Goal: Navigation & Orientation: Find specific page/section

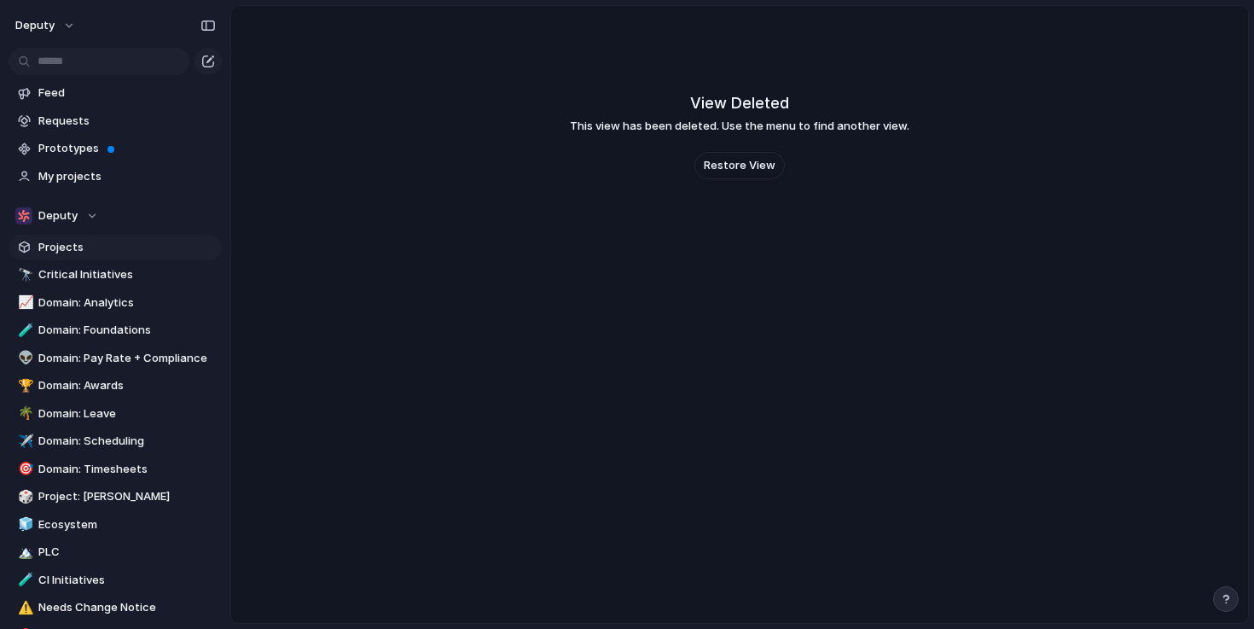
click at [62, 246] on span "Projects" at bounding box center [126, 247] width 177 height 17
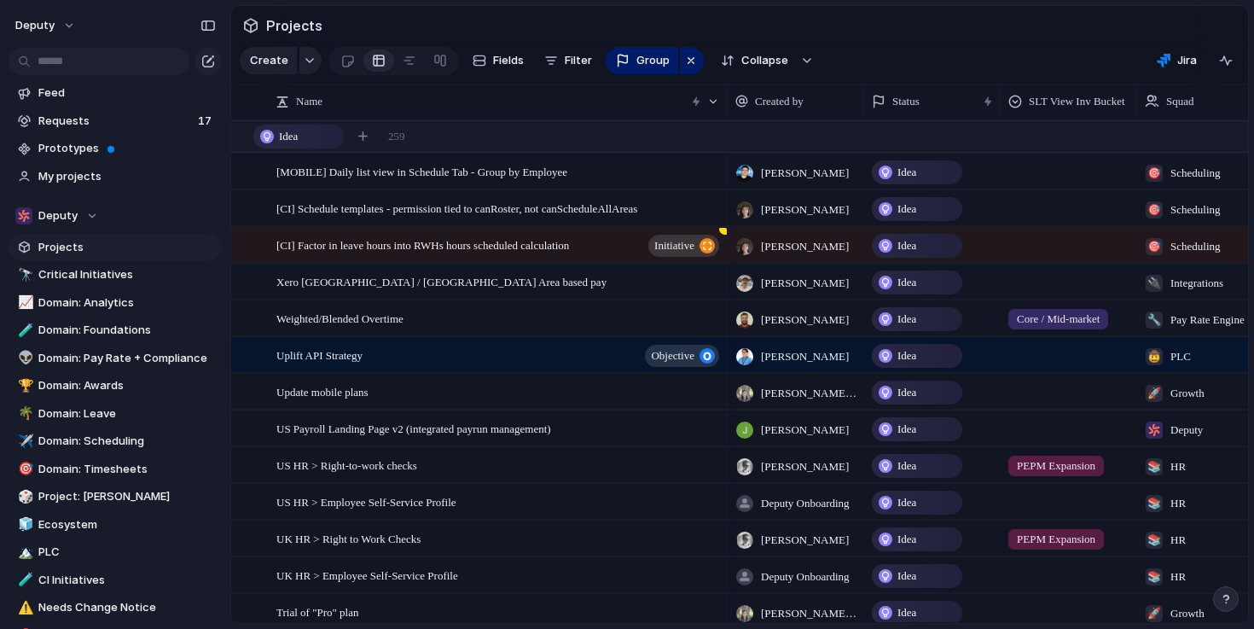
click at [902, 181] on span "Idea" at bounding box center [906, 172] width 19 height 17
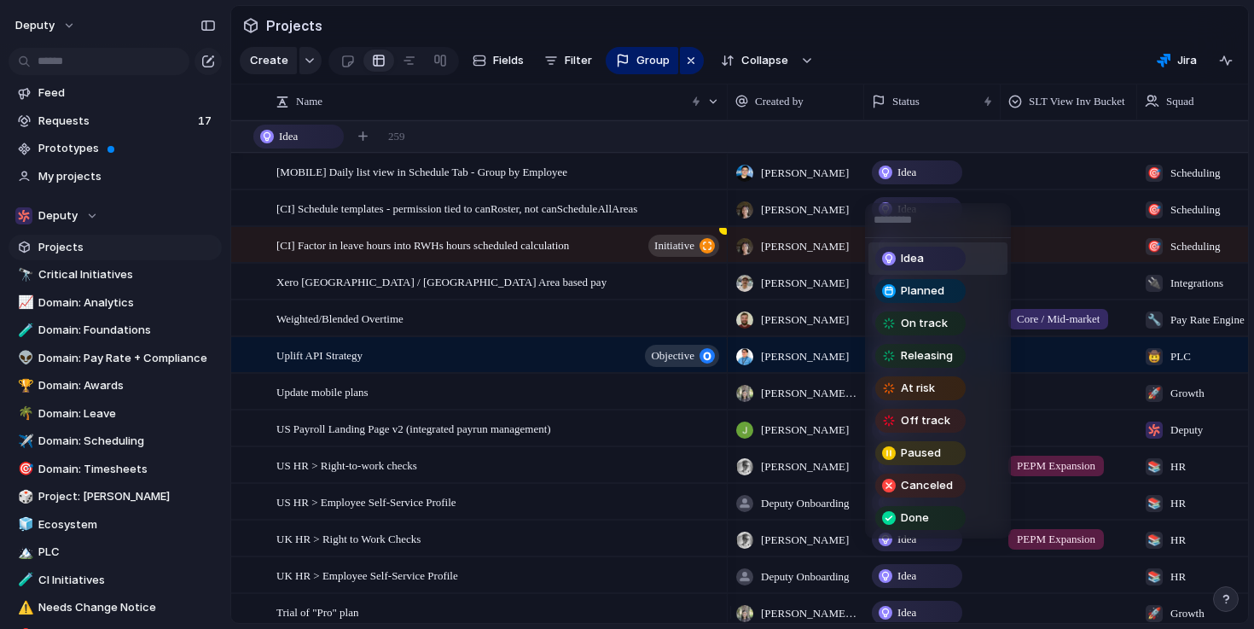
click at [945, 62] on div "Idea Planned On track Releasing At risk Off track Paused Canceled Done" at bounding box center [627, 314] width 1254 height 629
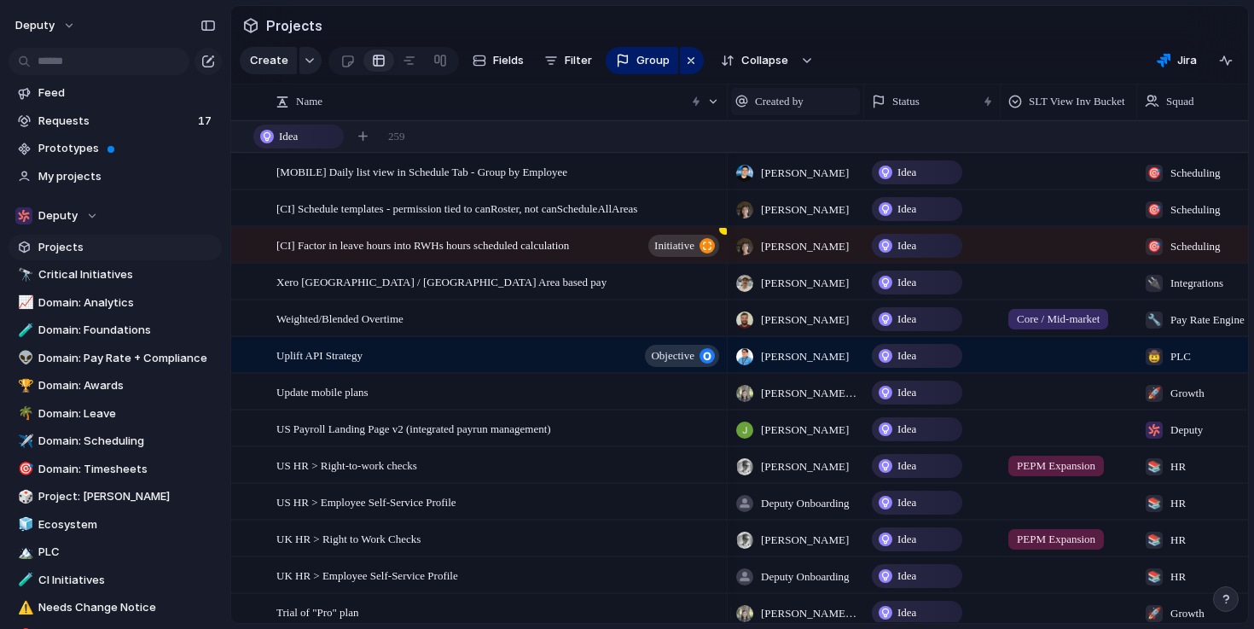
click at [780, 110] on span "Created by" at bounding box center [779, 101] width 49 height 17
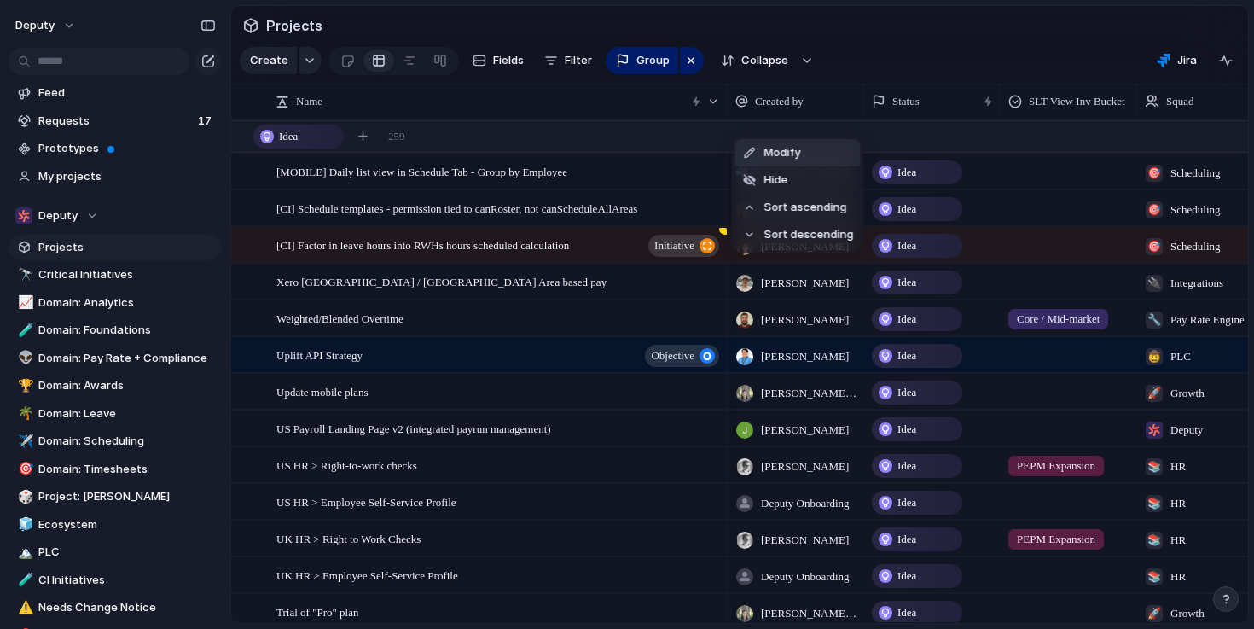
click at [786, 120] on div "Modify Hide Sort ascending Sort descending" at bounding box center [627, 314] width 1254 height 629
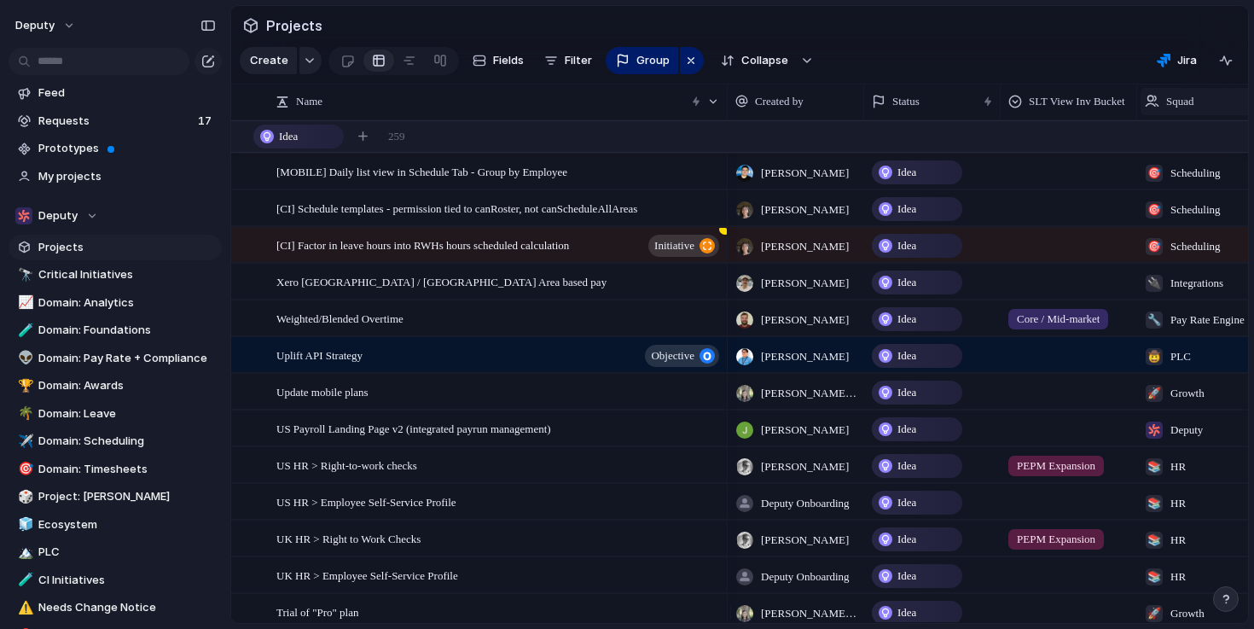
click at [1180, 115] on div "Squad" at bounding box center [1204, 101] width 129 height 27
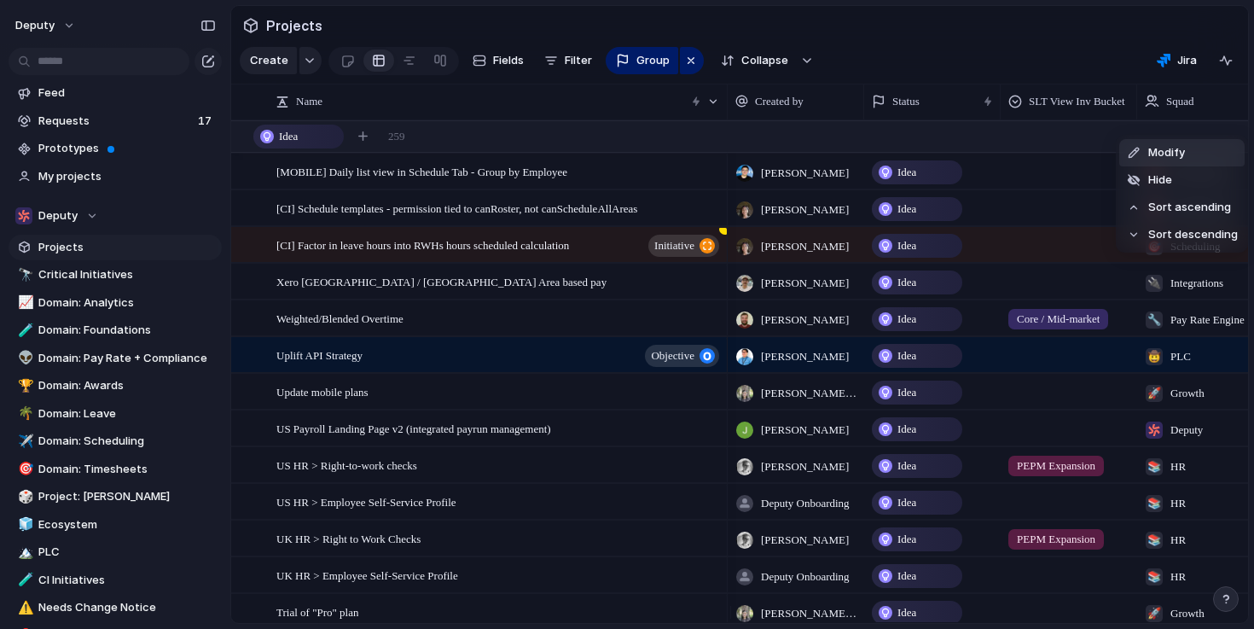
click at [1175, 119] on div "Modify Hide Sort ascending Sort descending" at bounding box center [627, 314] width 1254 height 629
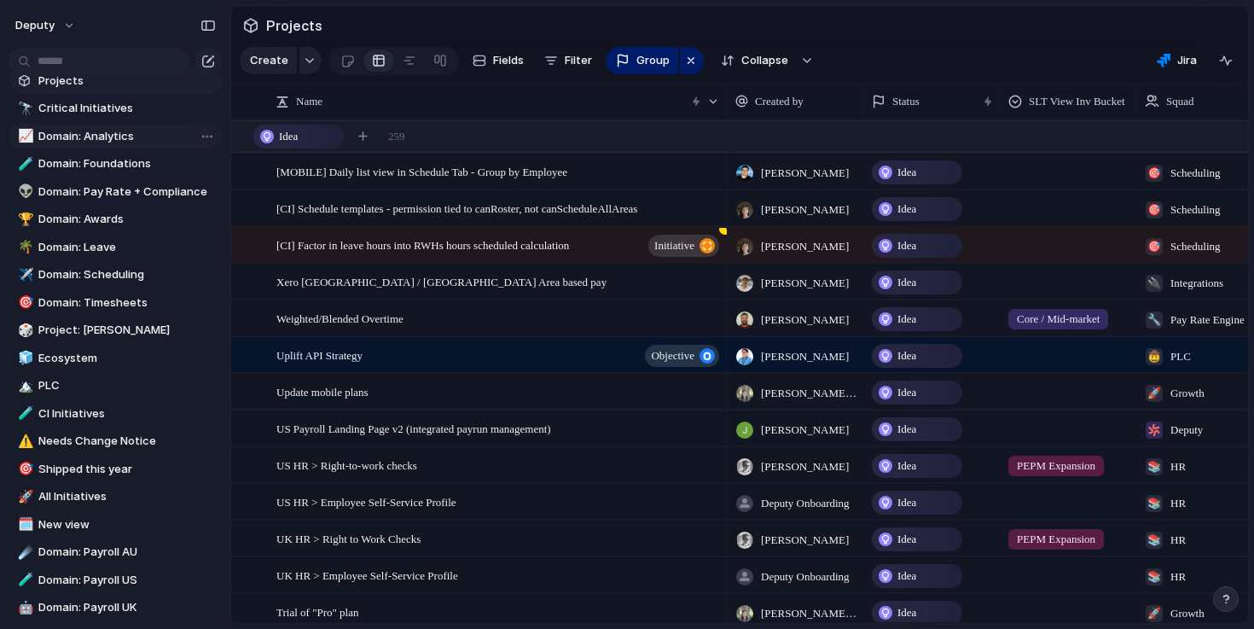
click at [113, 137] on span "Domain: Analytics" at bounding box center [126, 136] width 177 height 17
